Goal: Transaction & Acquisition: Purchase product/service

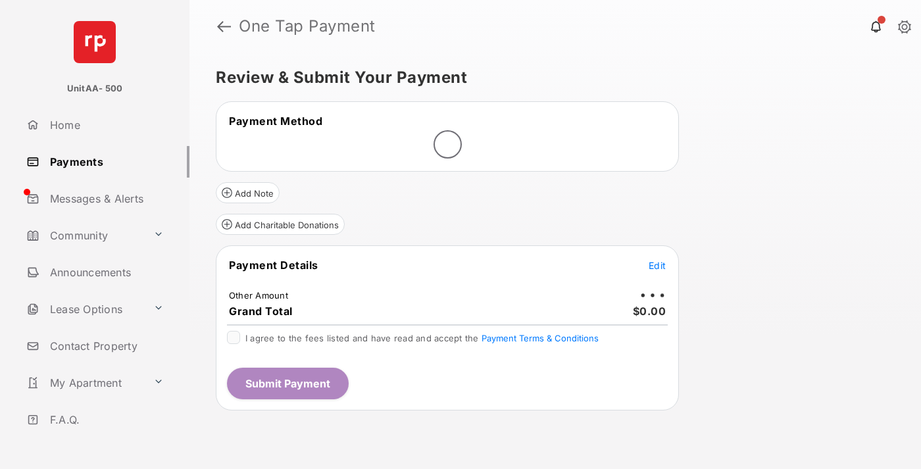
click at [657, 265] on span "Edit" at bounding box center [656, 265] width 17 height 11
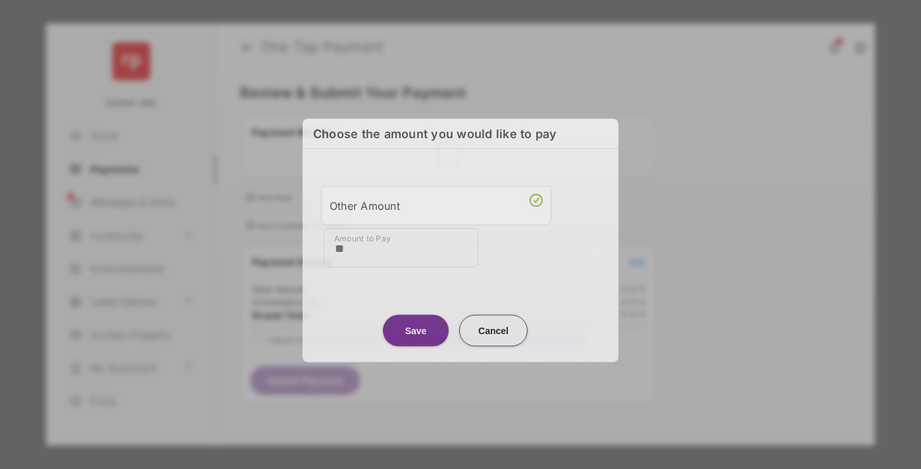
type input "**"
click at [416, 328] on button "Save" at bounding box center [416, 330] width 66 height 32
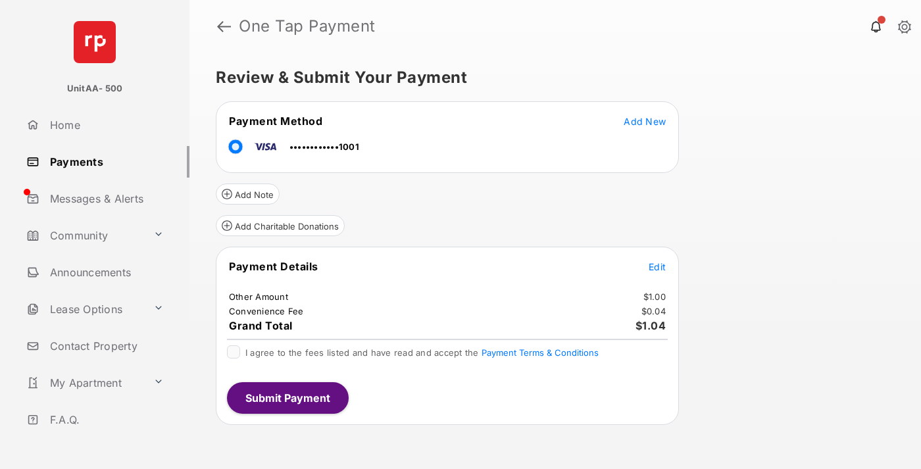
click at [657, 266] on span "Edit" at bounding box center [656, 266] width 17 height 11
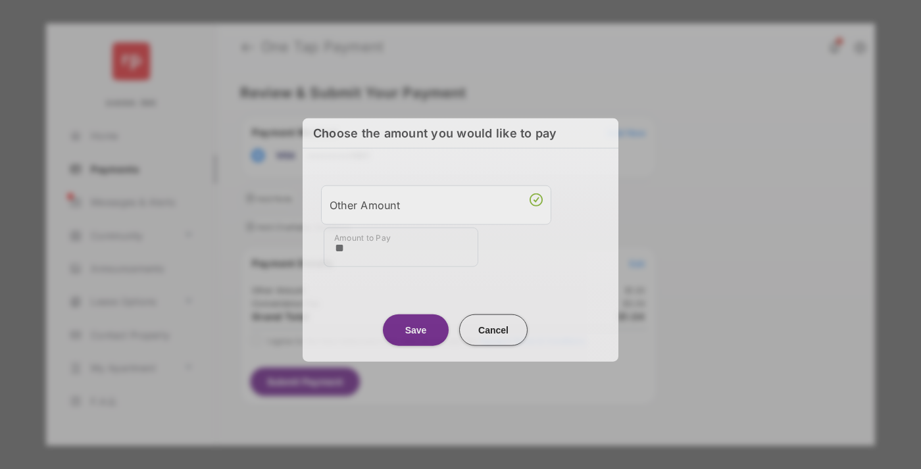
click at [416, 327] on button "Save" at bounding box center [416, 330] width 66 height 32
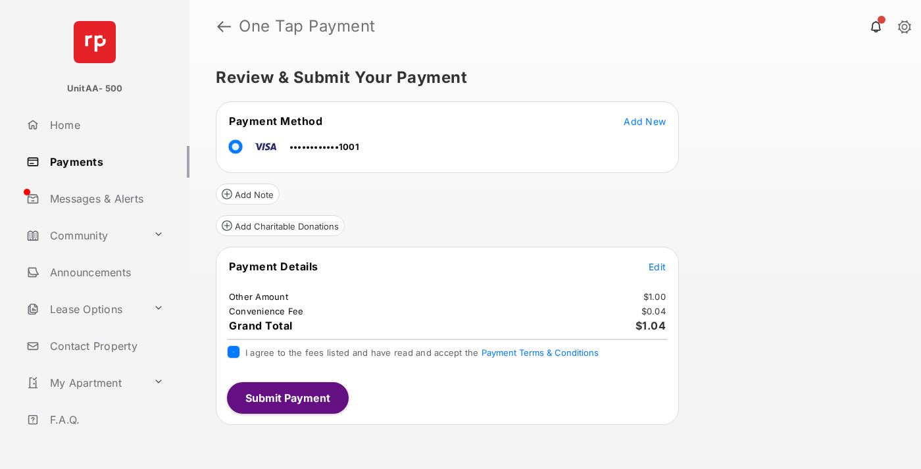
click at [287, 397] on button "Submit Payment" at bounding box center [288, 398] width 122 height 32
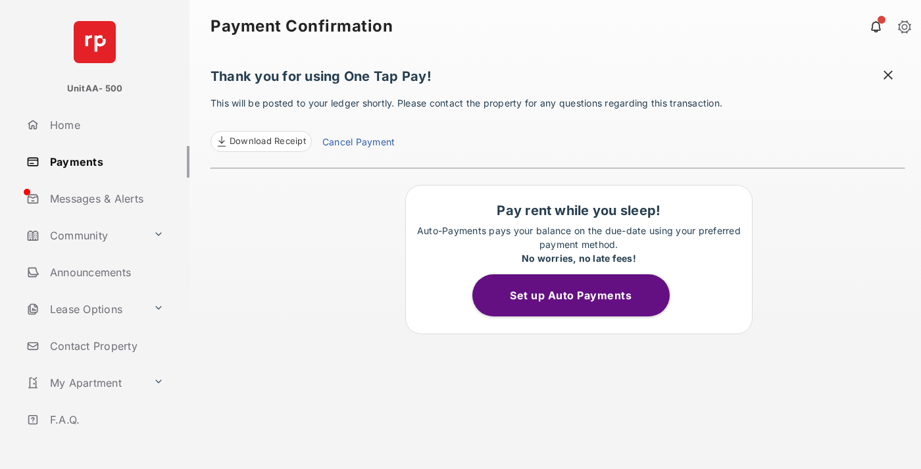
click at [103, 161] on link "Payments" at bounding box center [105, 162] width 168 height 32
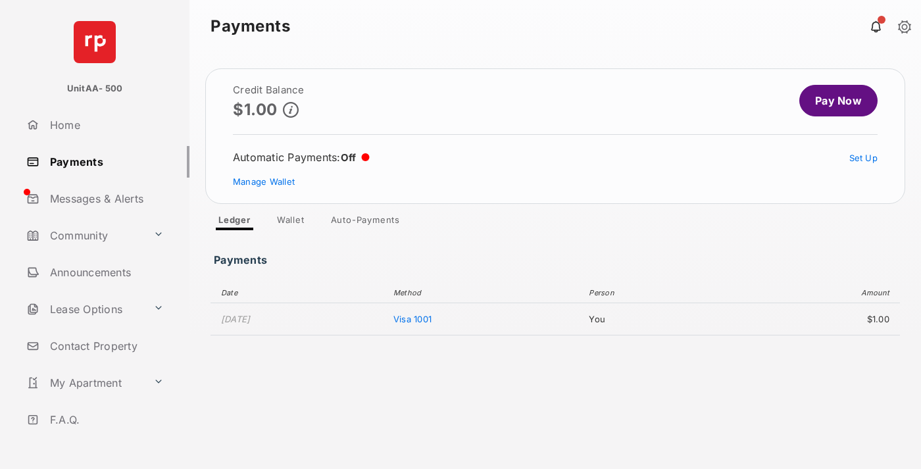
click at [832, 101] on link "Pay Now" at bounding box center [838, 101] width 78 height 32
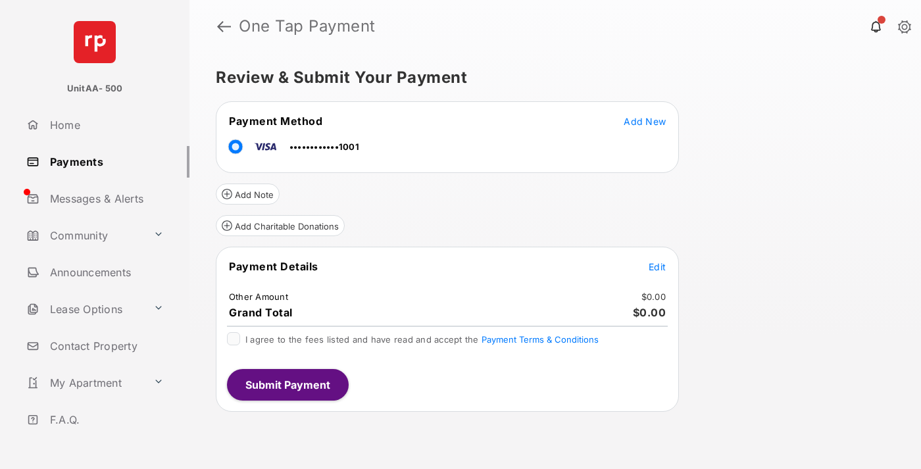
click at [657, 266] on span "Edit" at bounding box center [656, 266] width 17 height 11
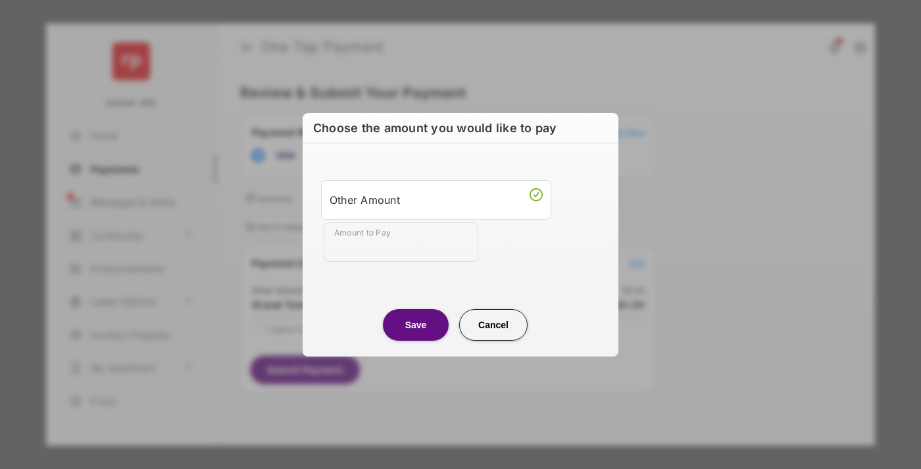
click at [436, 199] on div "Other Amount" at bounding box center [435, 200] width 213 height 22
type input "**"
click at [416, 324] on button "Save" at bounding box center [416, 325] width 66 height 32
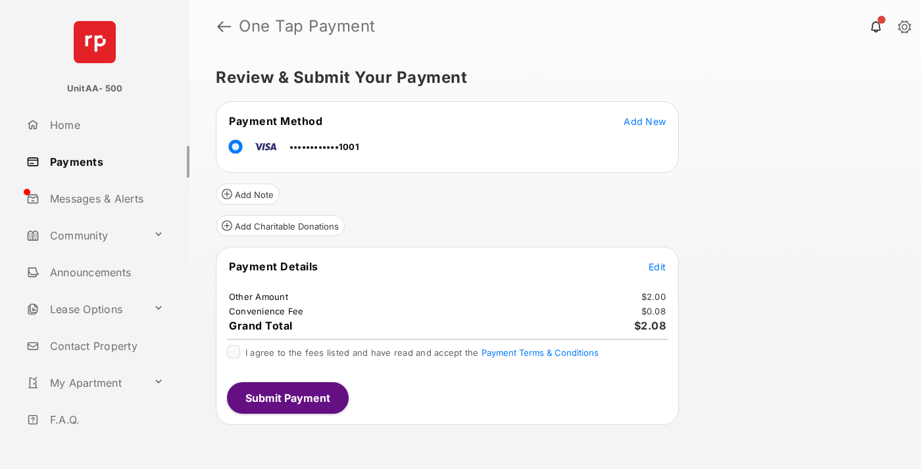
click at [287, 397] on button "Submit Payment" at bounding box center [288, 398] width 122 height 32
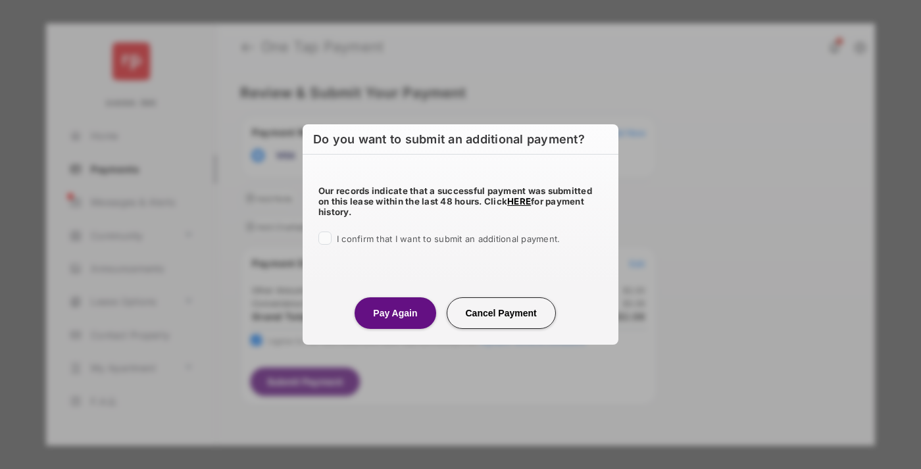
click at [395, 312] on button "Pay Again" at bounding box center [394, 313] width 81 height 32
